Goal: Navigation & Orientation: Find specific page/section

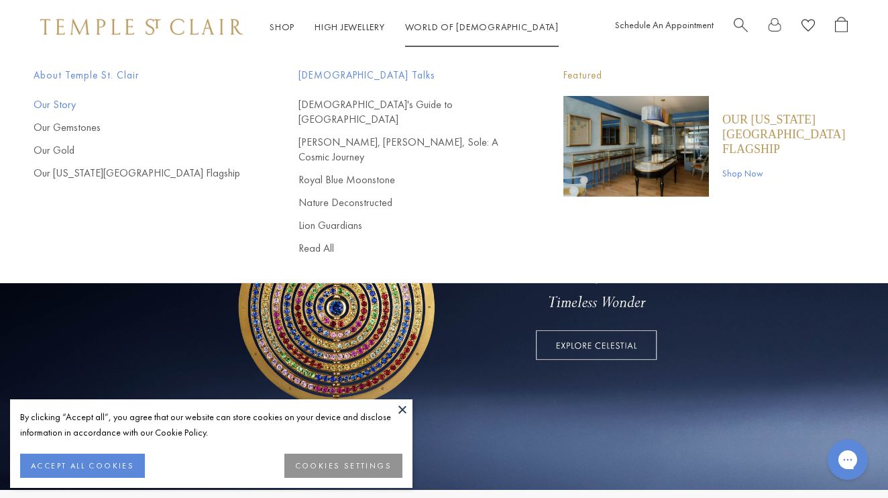
click at [60, 105] on link "Our Story" at bounding box center [139, 104] width 211 height 15
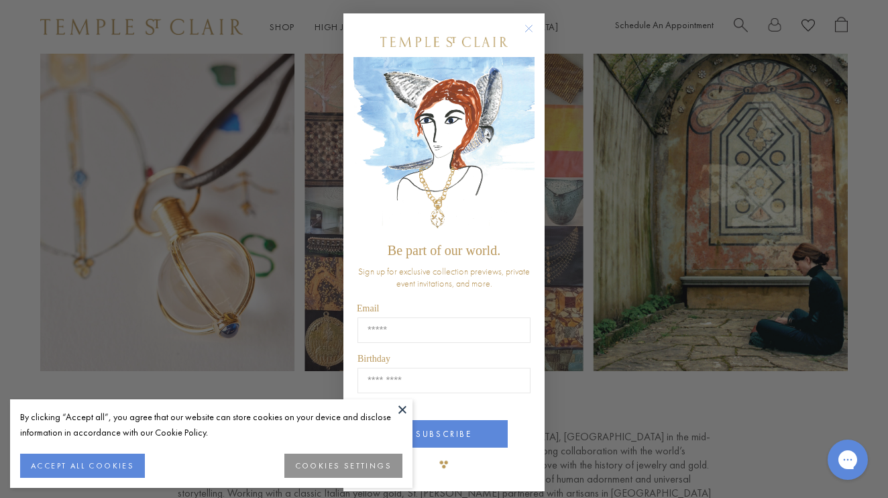
click at [529, 31] on circle "Close dialog" at bounding box center [529, 29] width 16 height 16
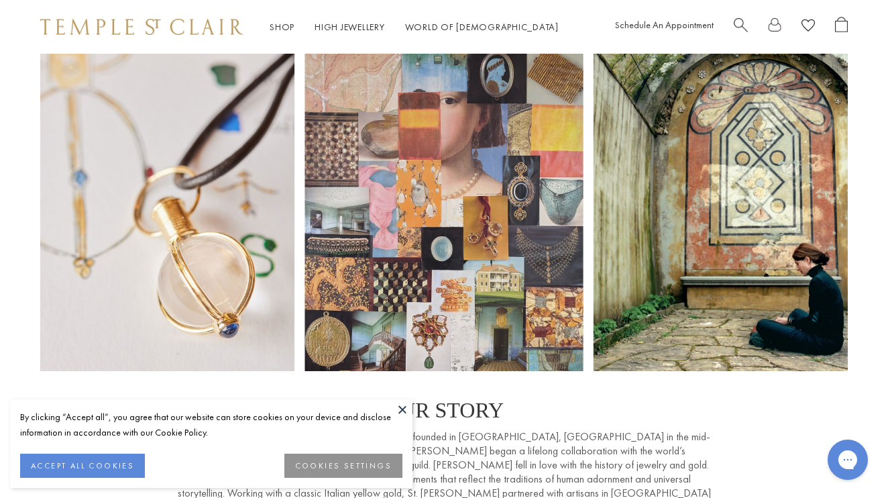
click at [401, 407] on button at bounding box center [403, 409] width 20 height 20
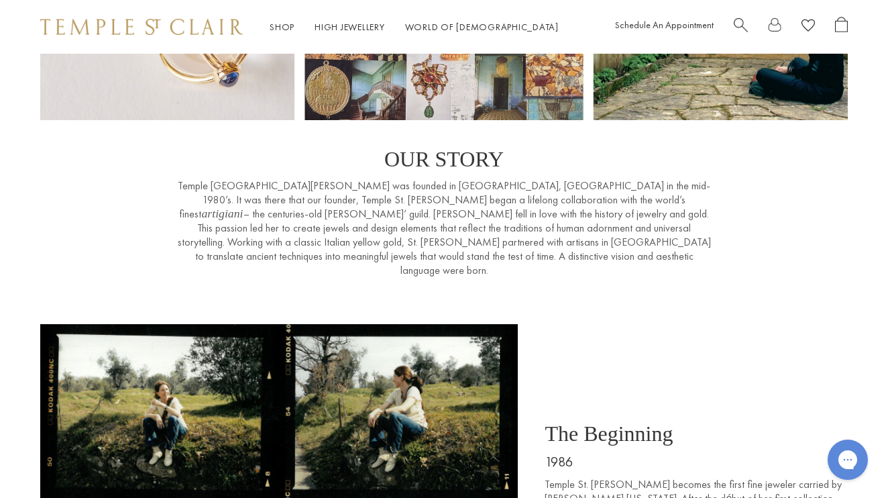
scroll to position [253, 0]
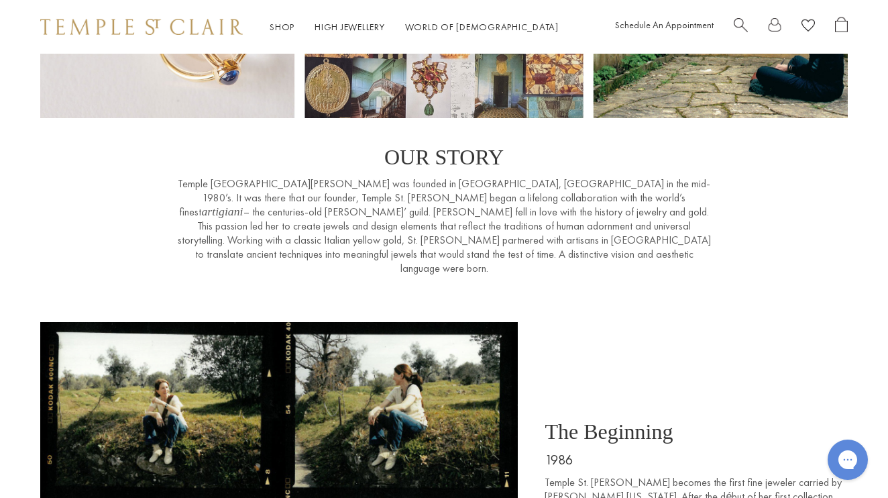
click at [544, 197] on p "Temple St. Clair was founded in Florence, Italy in the mid-1980’s. It was there…" at bounding box center [444, 225] width 537 height 99
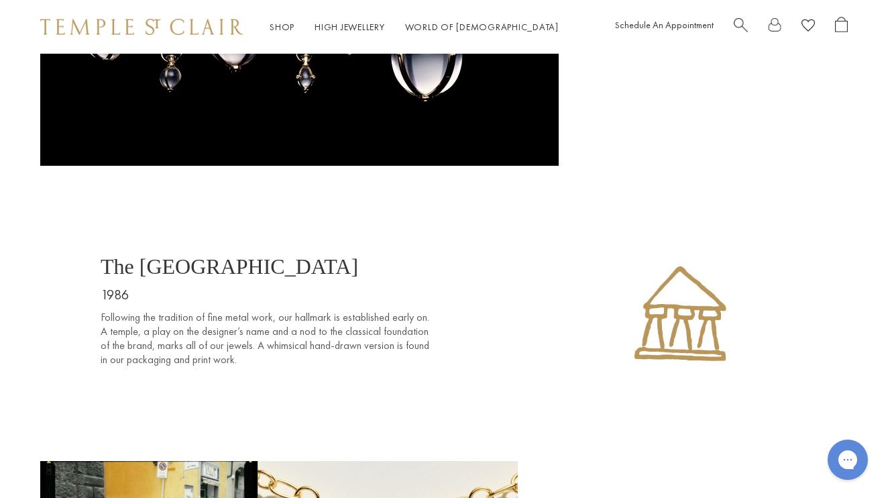
scroll to position [1527, 0]
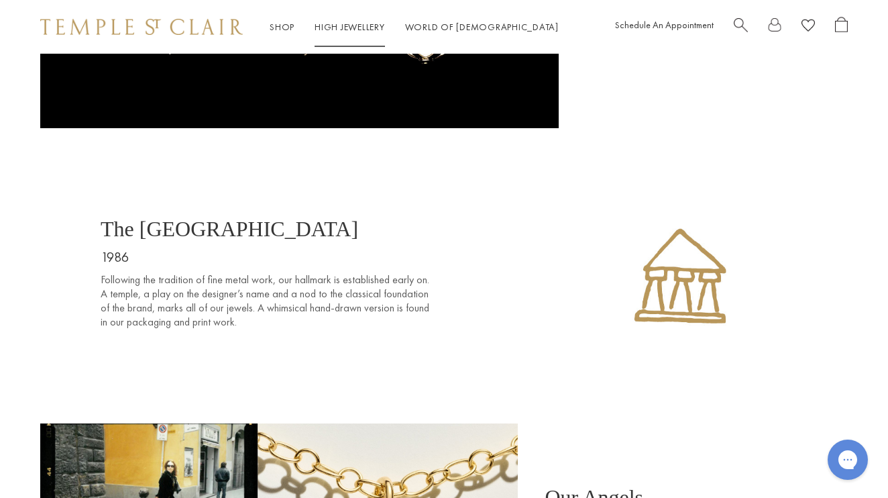
click at [335, 21] on link "High Jewellery High Jewellery" at bounding box center [350, 27] width 70 height 12
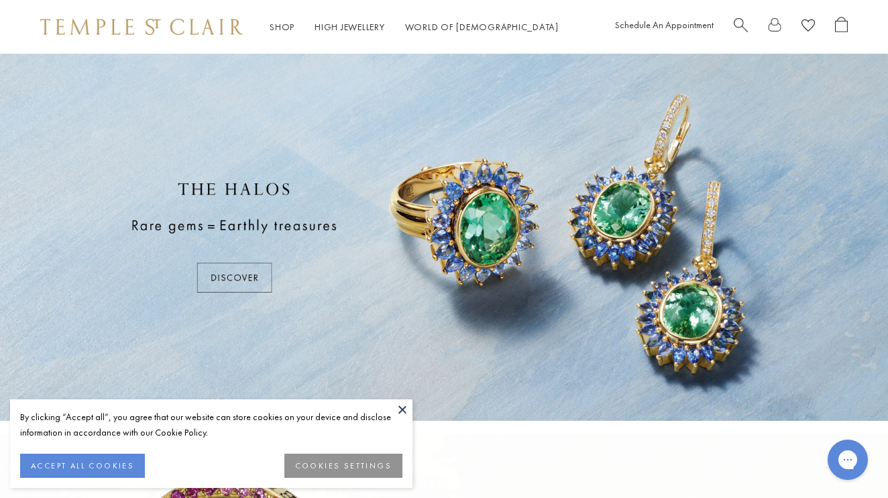
click at [404, 405] on button at bounding box center [403, 409] width 20 height 20
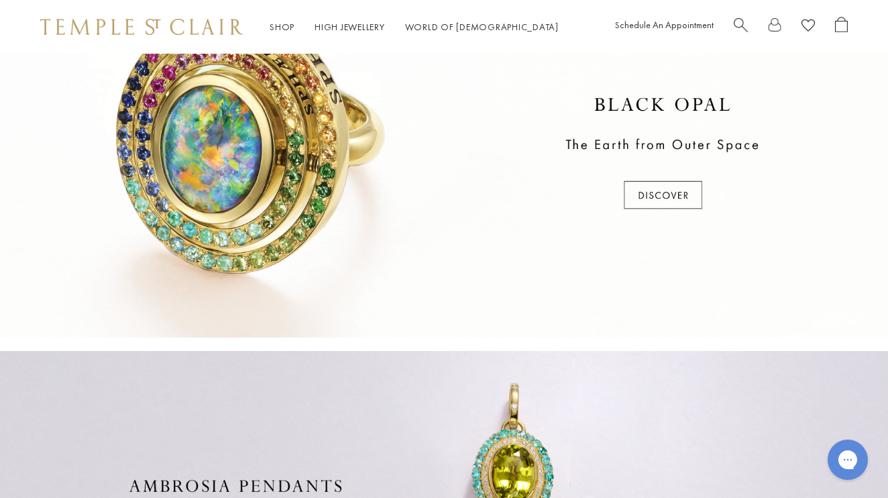
scroll to position [293, 0]
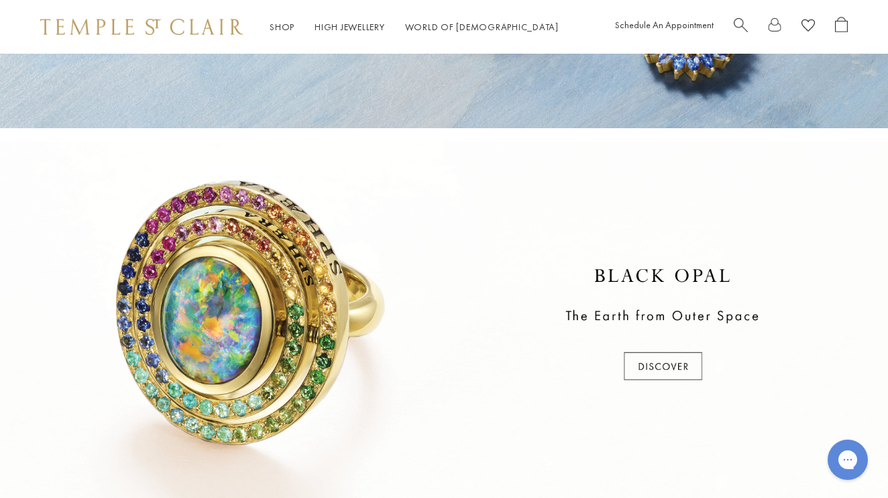
click at [635, 367] on div at bounding box center [444, 325] width 888 height 367
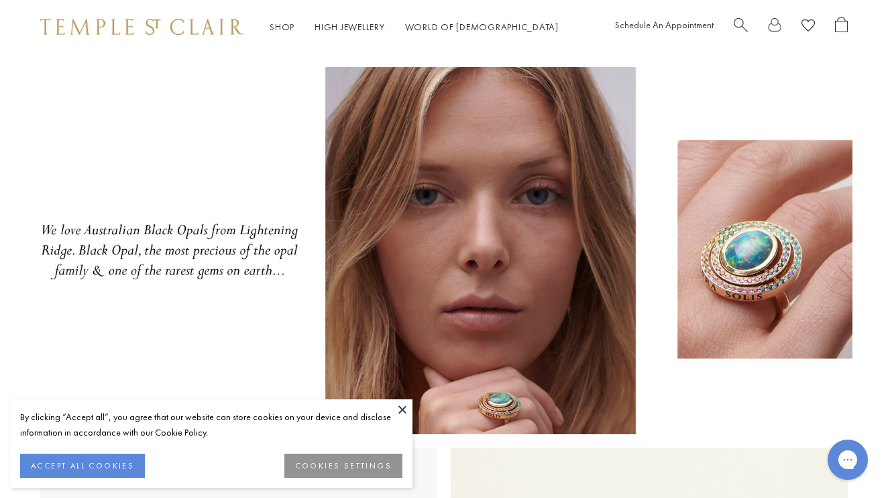
click at [403, 408] on button at bounding box center [403, 409] width 20 height 20
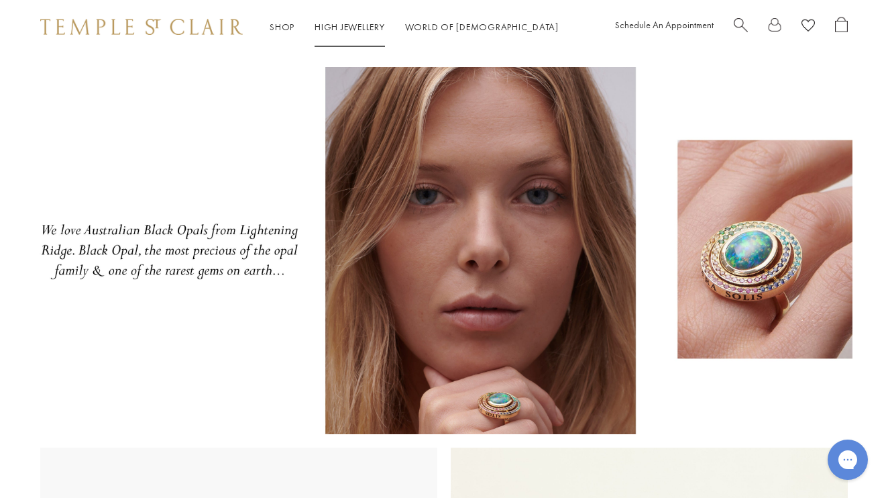
click at [368, 27] on link "High Jewellery High Jewellery" at bounding box center [350, 27] width 70 height 12
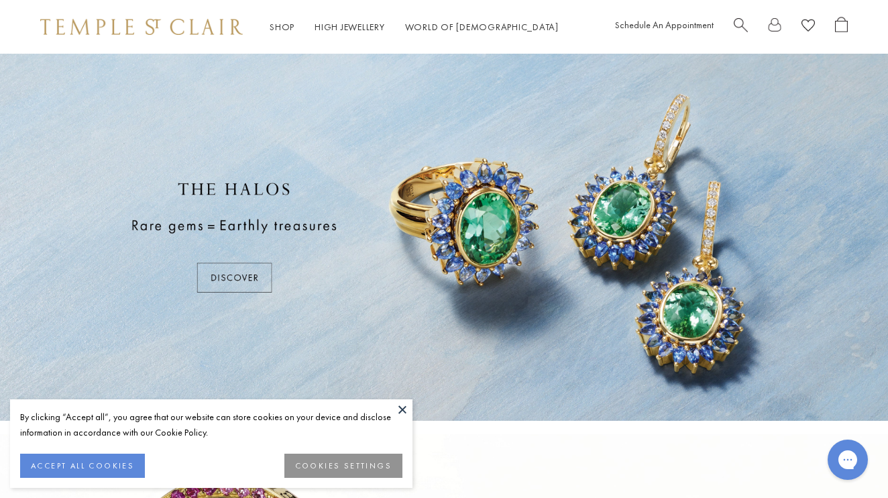
click at [392, 407] on div "By clicking “Accept all”, you agree that our website can store cookies on your …" at bounding box center [211, 443] width 403 height 89
click at [396, 407] on button at bounding box center [403, 409] width 20 height 20
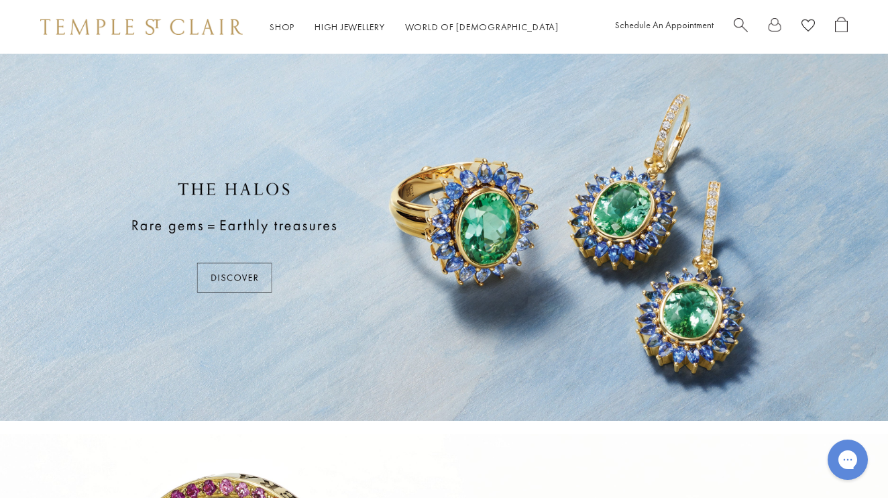
scroll to position [5, 0]
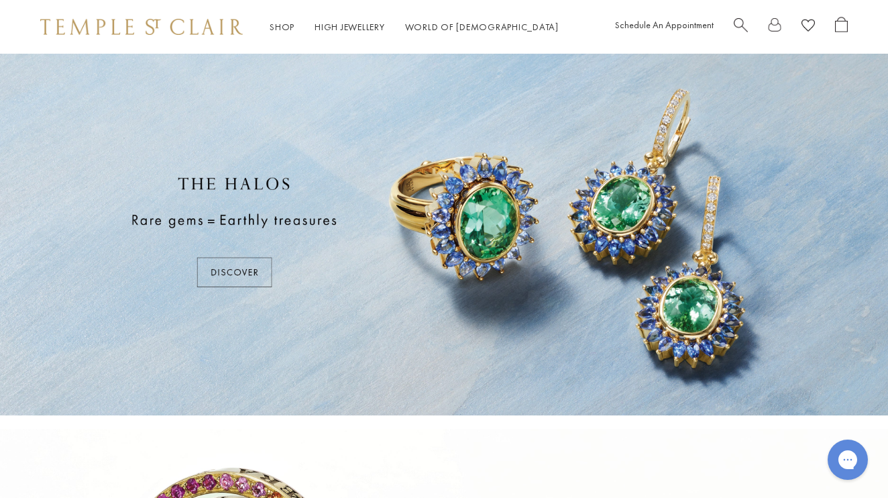
click at [251, 258] on div at bounding box center [444, 231] width 888 height 367
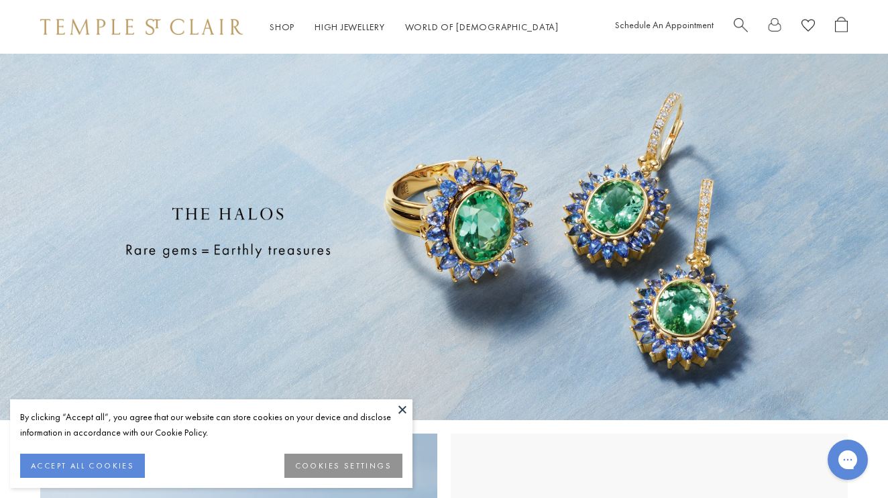
scroll to position [27, 0]
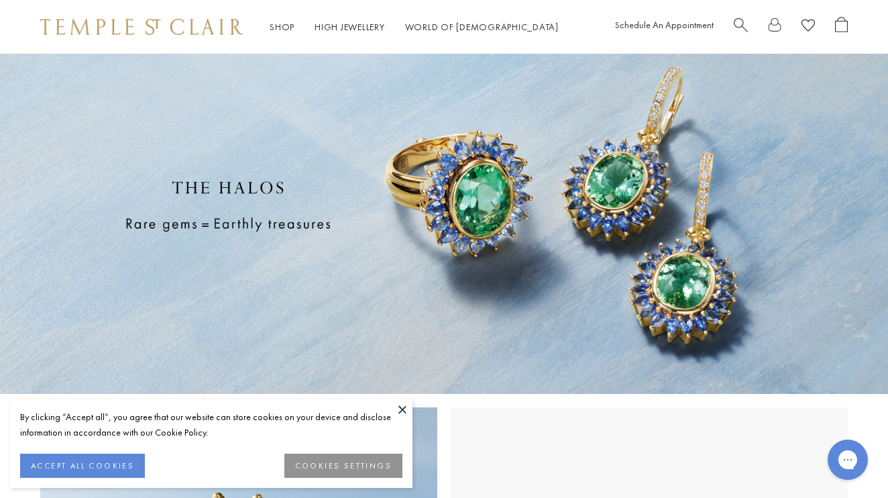
click at [399, 412] on button at bounding box center [403, 409] width 20 height 20
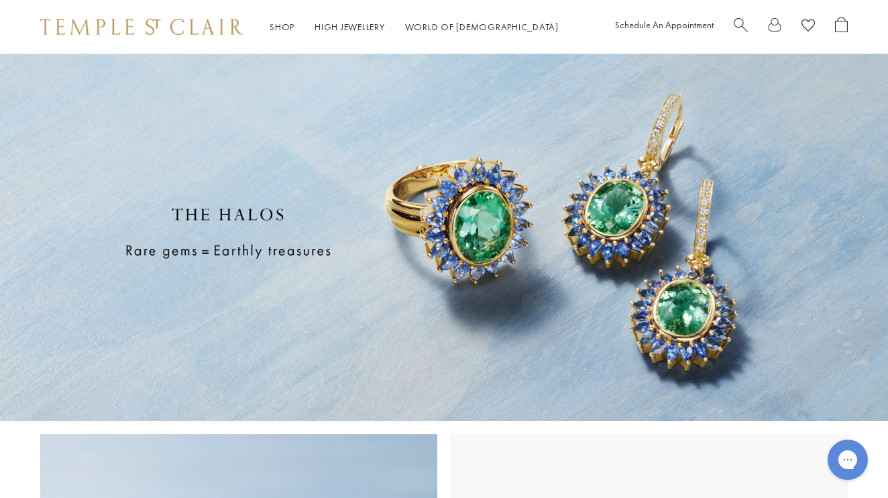
scroll to position [0, 0]
